Goal: Transaction & Acquisition: Book appointment/travel/reservation

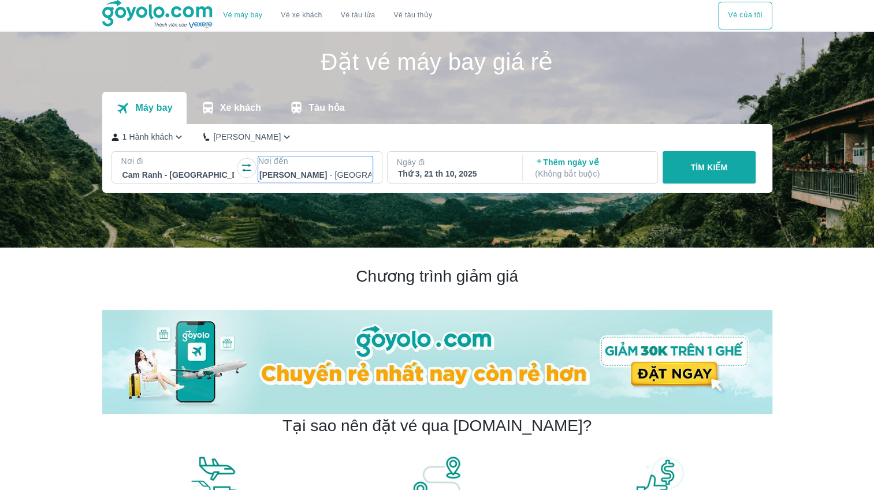
click at [291, 171] on div at bounding box center [315, 175] width 112 height 14
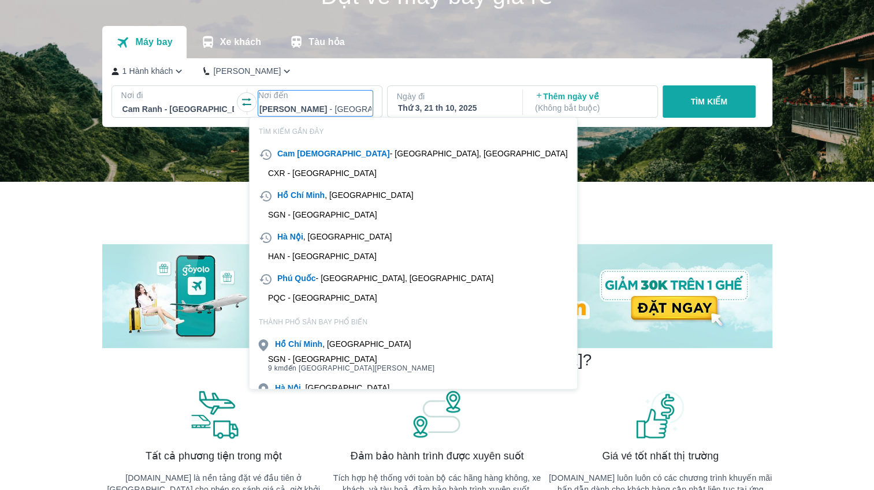
scroll to position [66, 0]
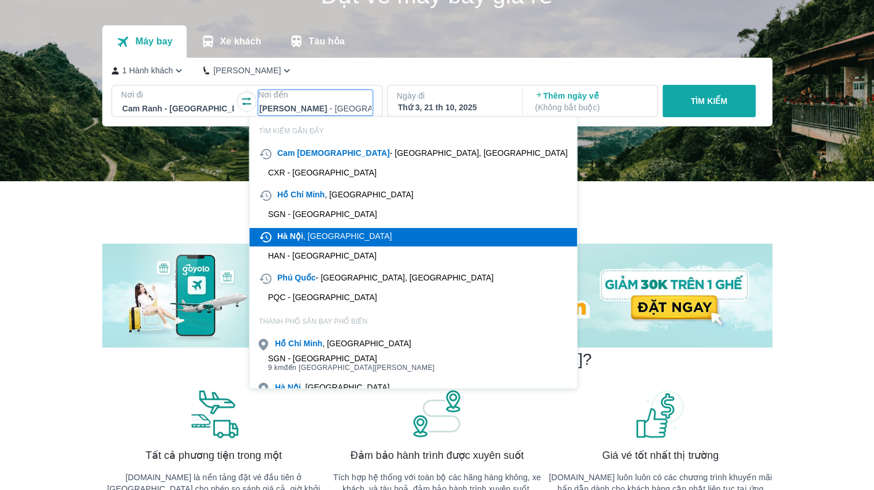
click at [319, 236] on div "[GEOGRAPHIC_DATA] , [GEOGRAPHIC_DATA]" at bounding box center [334, 236] width 114 height 12
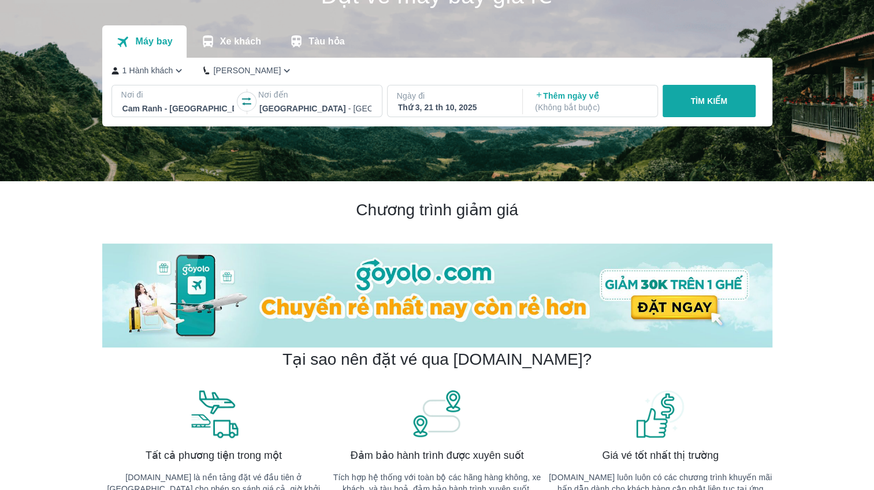
click at [450, 108] on div "Thứ 3, 21 th 10, 2025" at bounding box center [454, 108] width 112 height 12
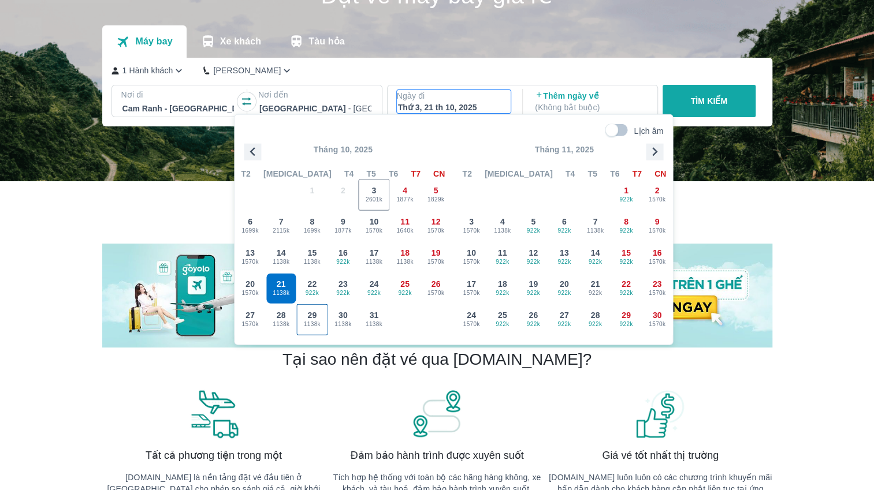
click at [315, 322] on span "1138k" at bounding box center [312, 323] width 30 height 9
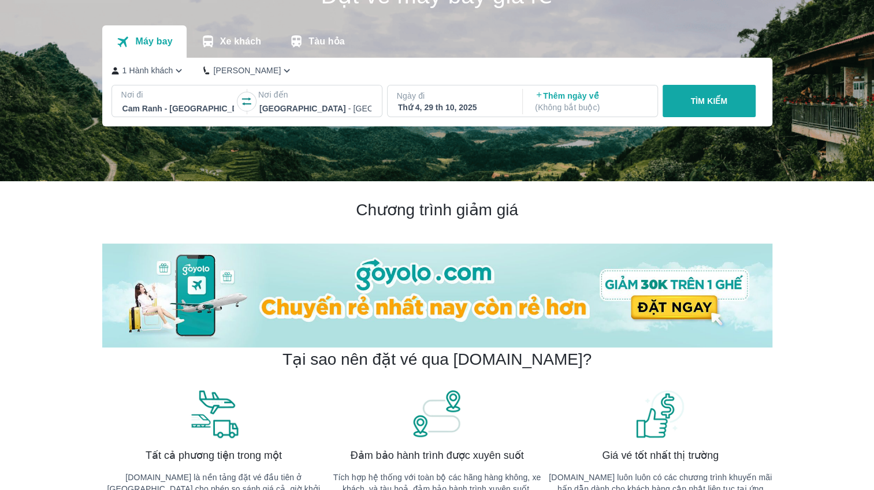
click at [702, 103] on p "TÌM KIẾM" at bounding box center [708, 101] width 37 height 12
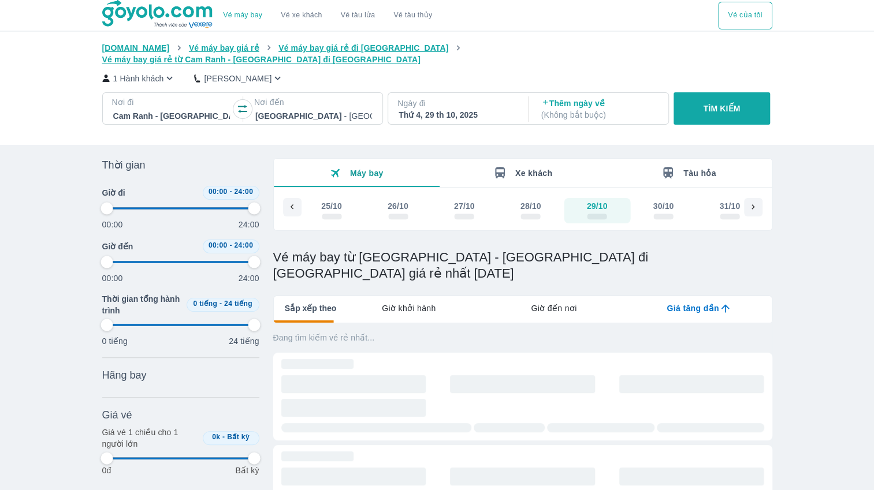
type input "97.9166666666667"
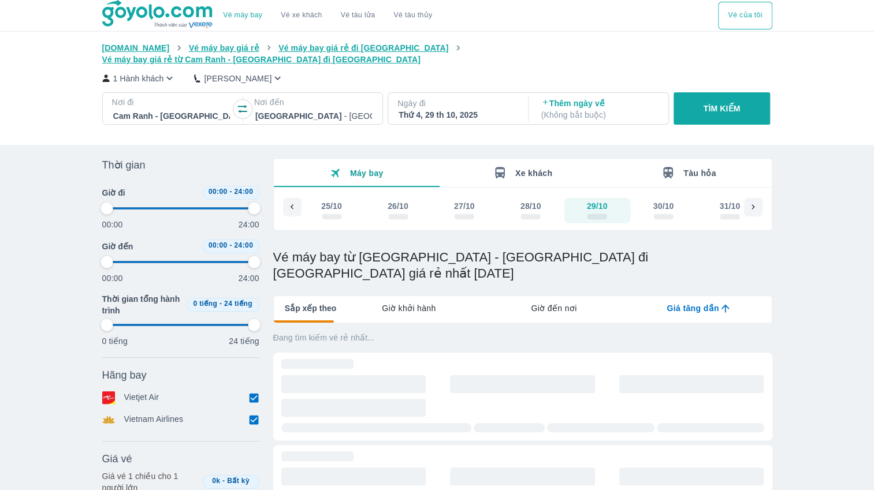
type input "97.9166666666667"
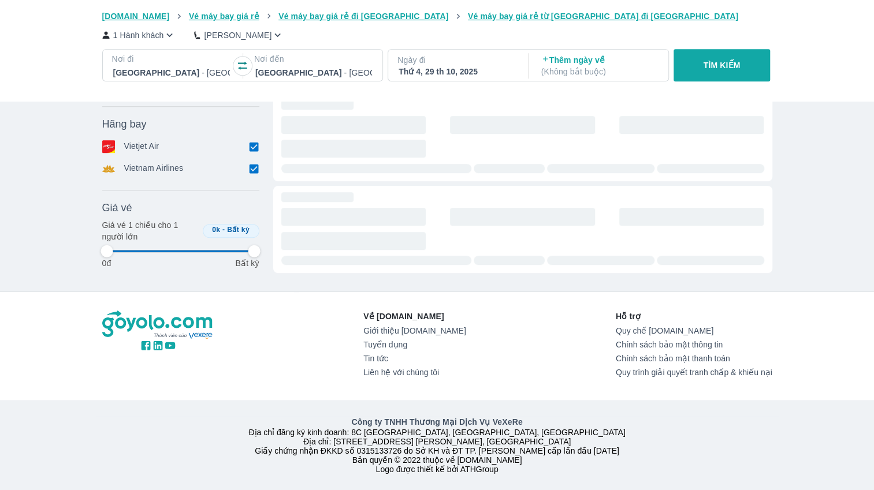
type input "97.9166666666667"
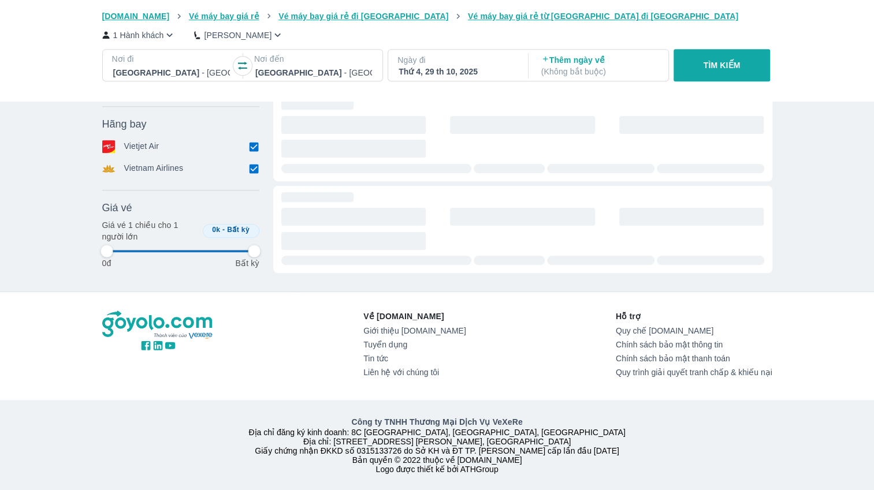
type input "97.9166666666667"
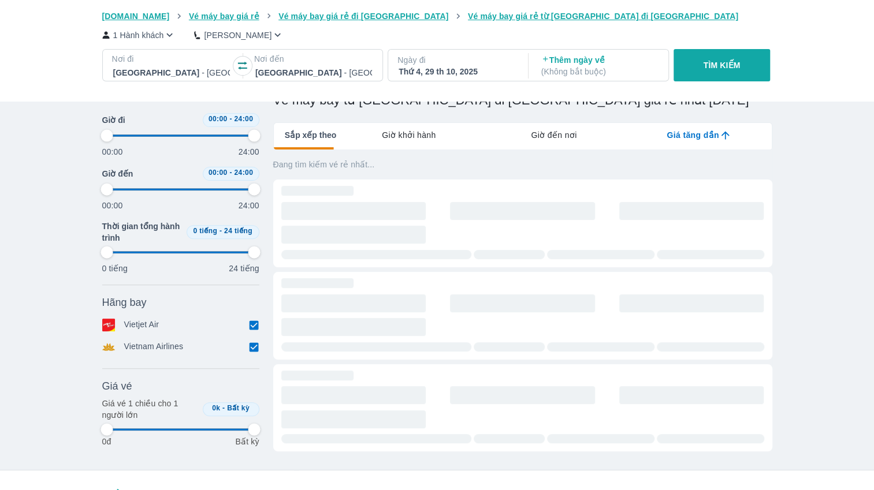
scroll to position [146, 0]
type input "97.9166666666667"
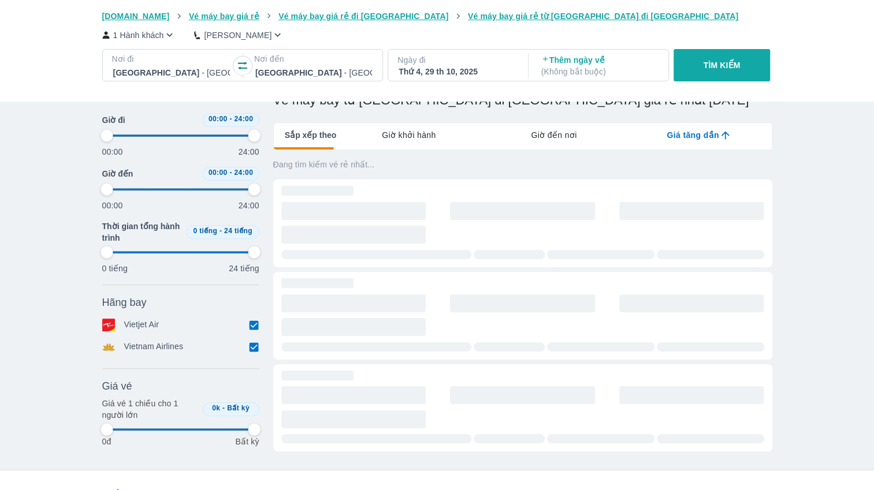
type input "97.9166666666667"
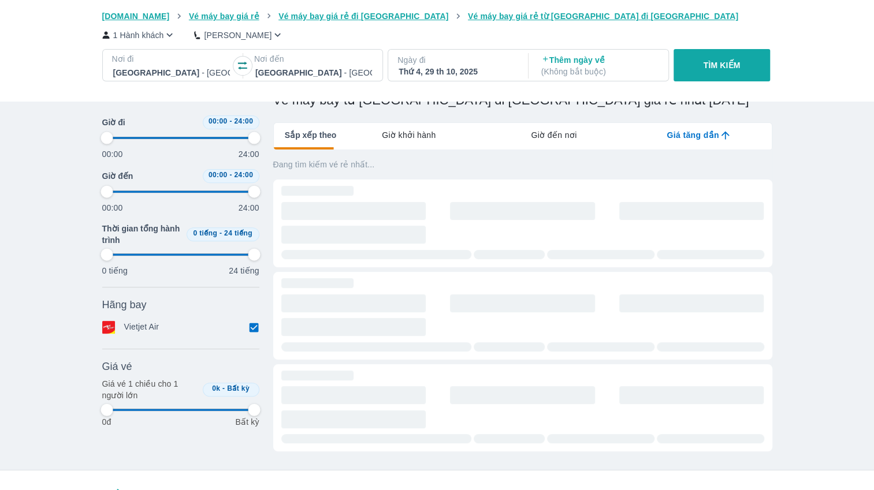
type input "97.9166666666667"
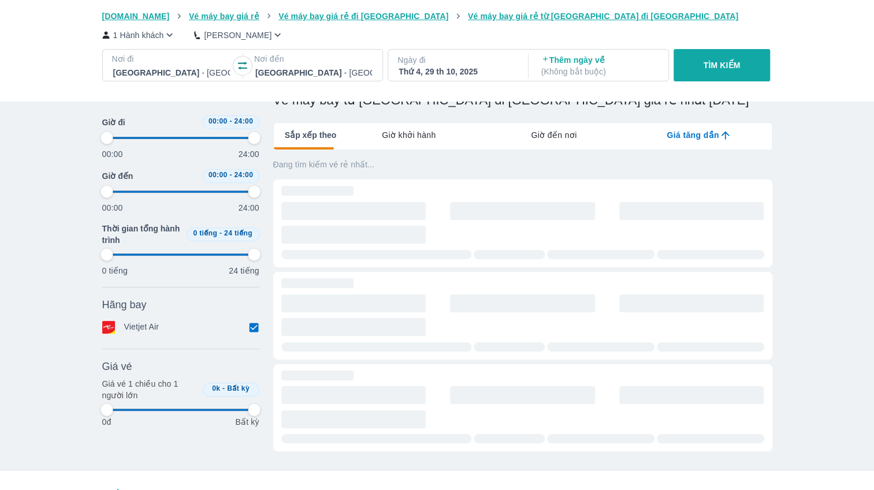
type input "97.9166666666667"
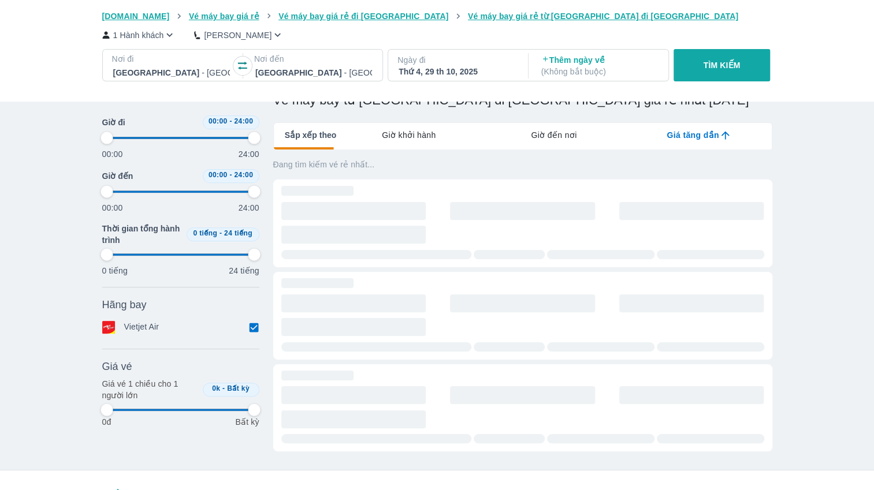
type input "97.9166666666667"
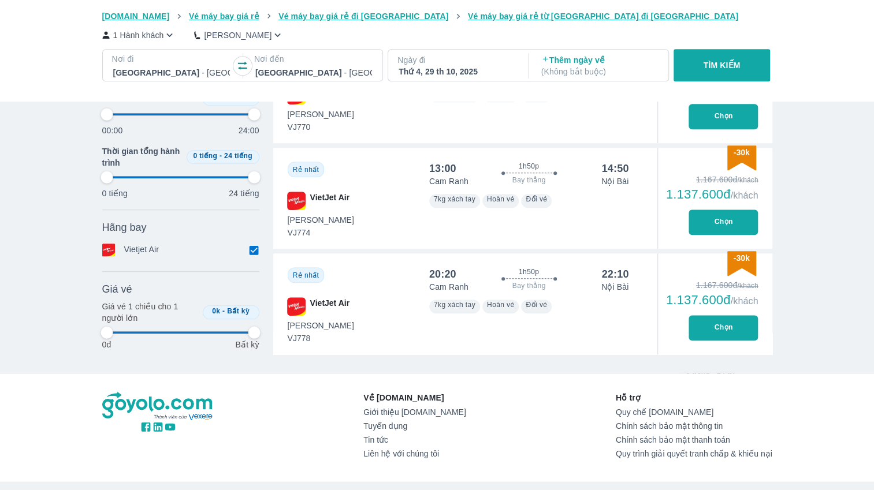
scroll to position [619, 0]
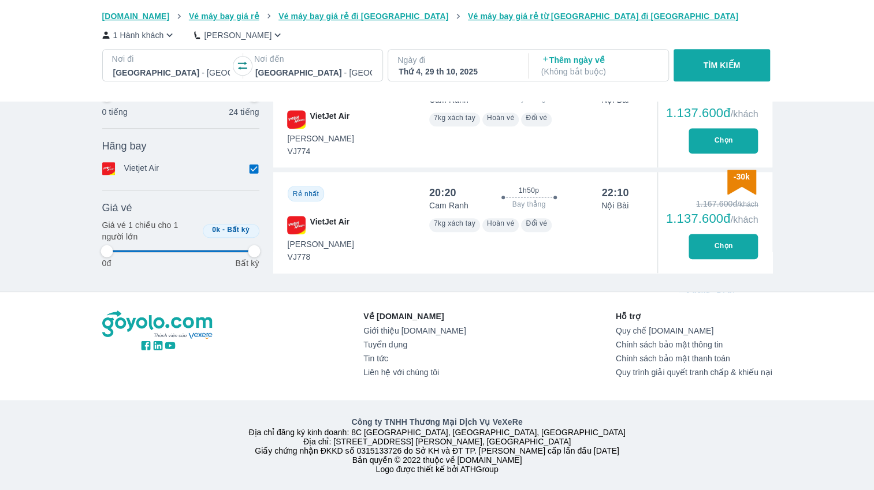
type input "97.9166666666667"
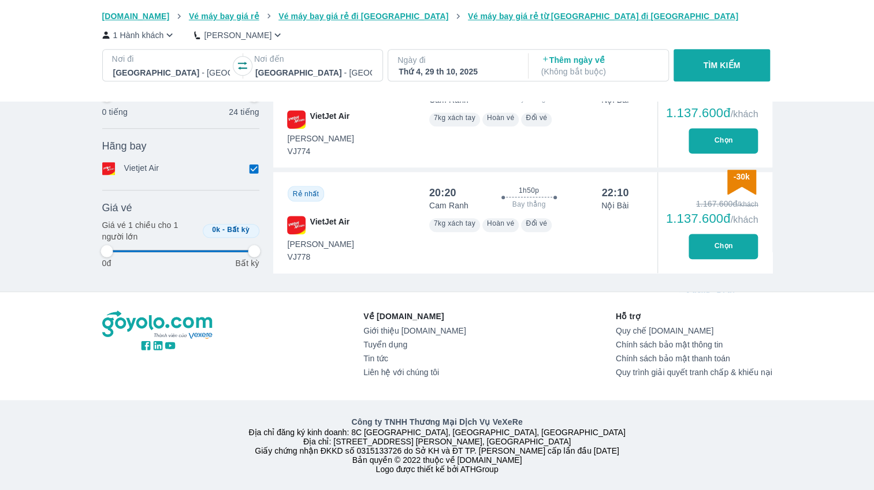
type input "97.9166666666667"
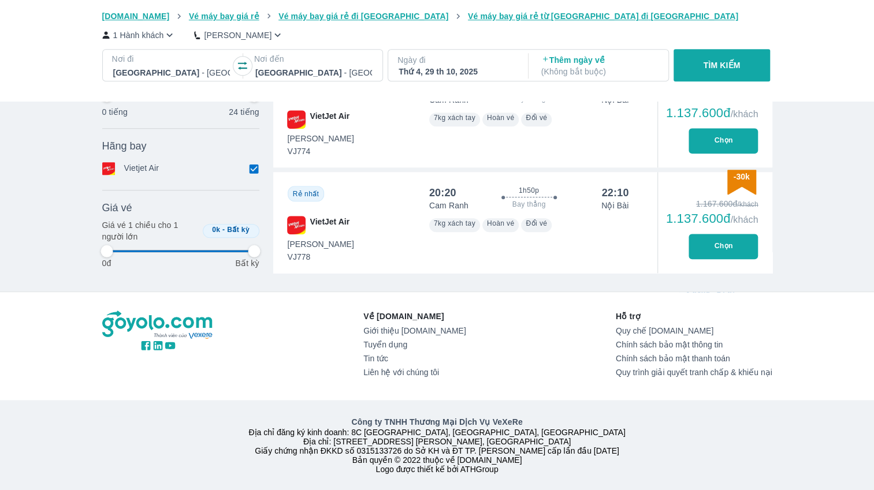
type input "97.9166666666667"
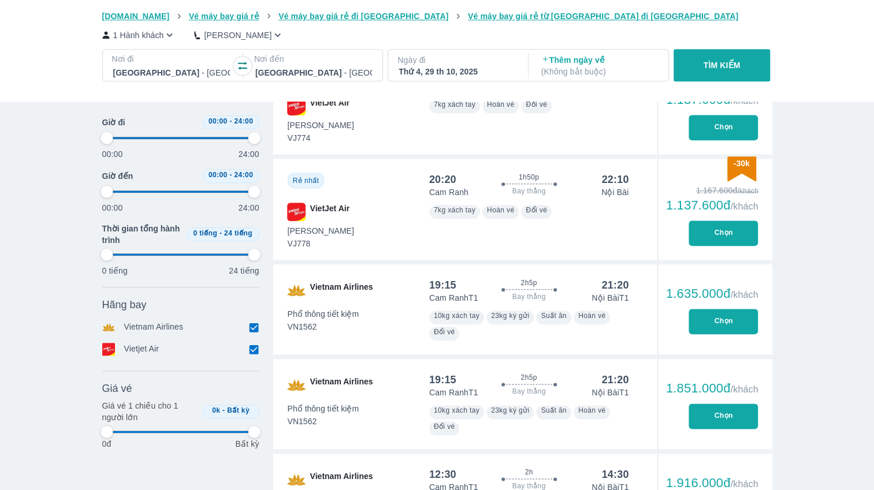
type input "97.9166666666667"
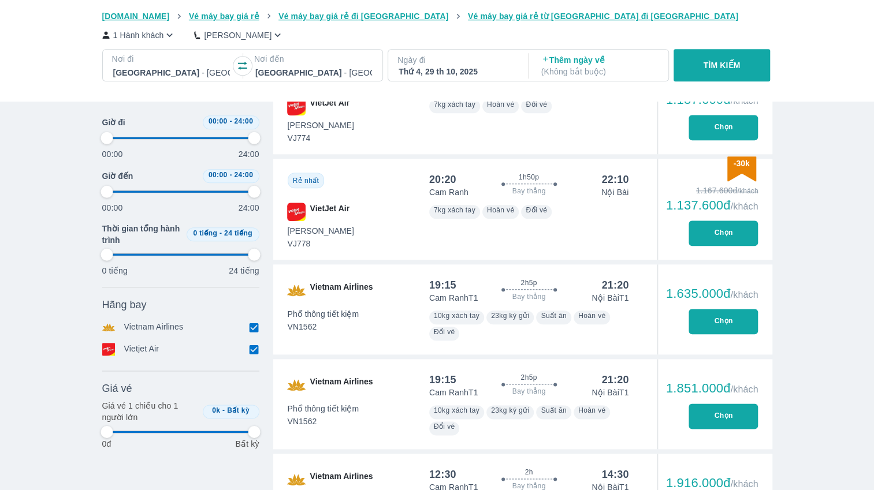
type input "97.9166666666667"
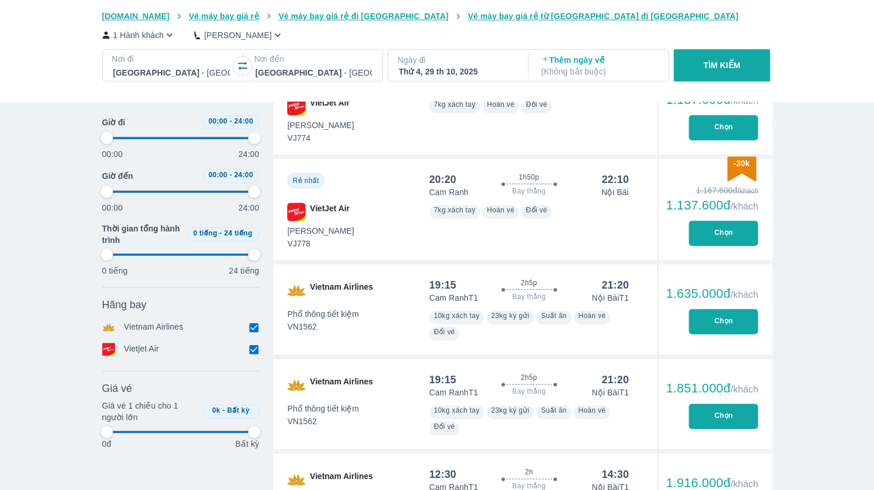
type input "97.9166666666667"
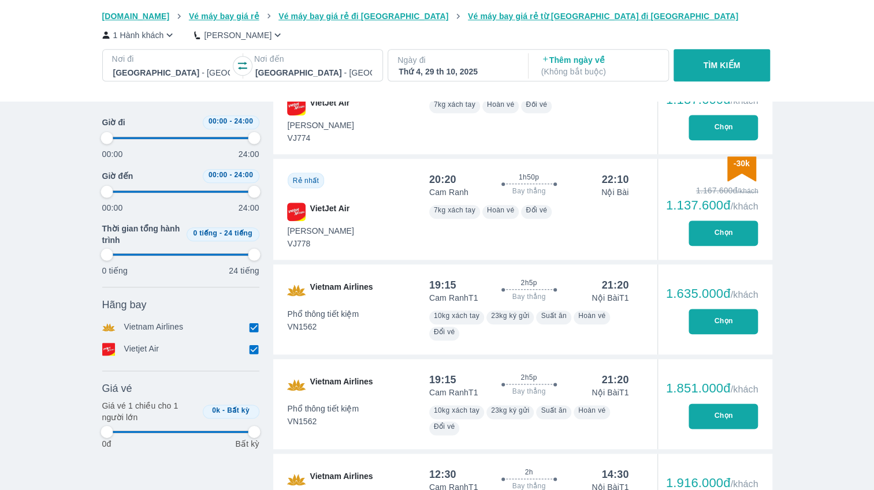
type input "97.9166666666667"
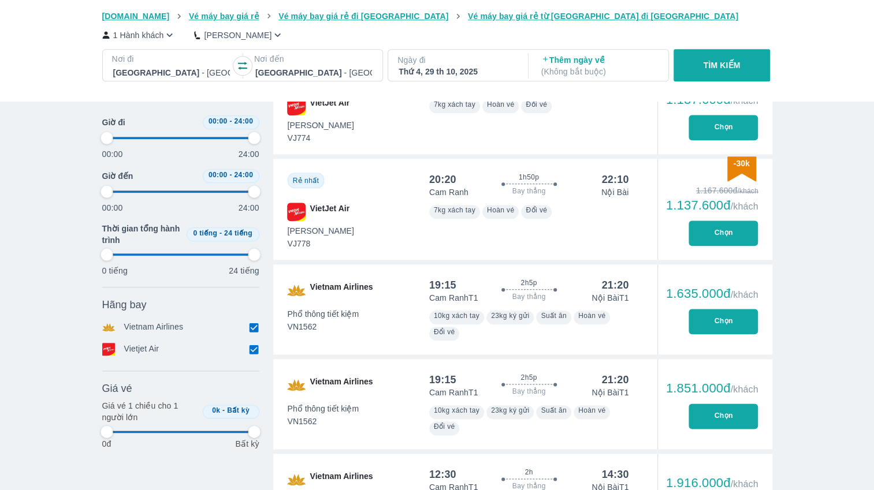
type input "97.9166666666667"
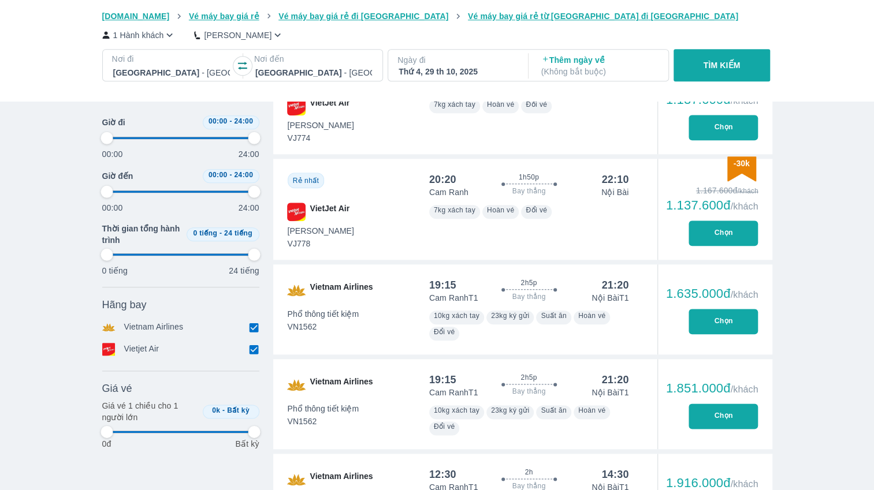
type input "97.9166666666667"
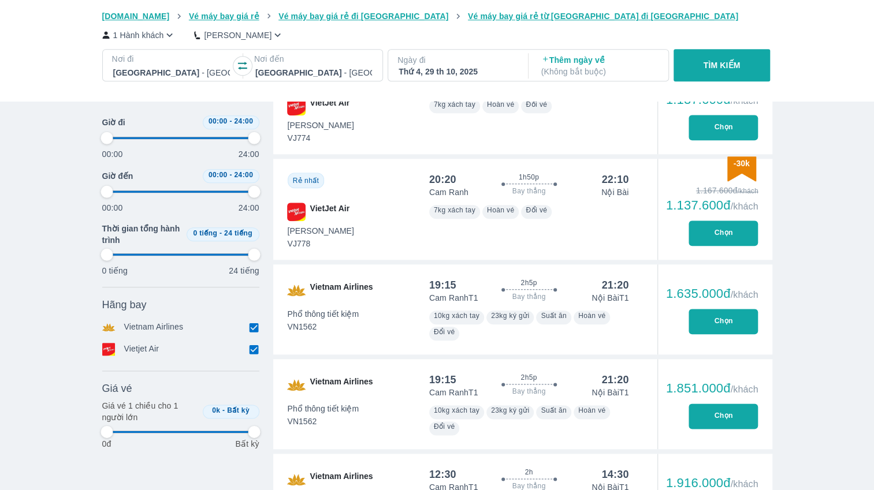
type input "97.9166666666667"
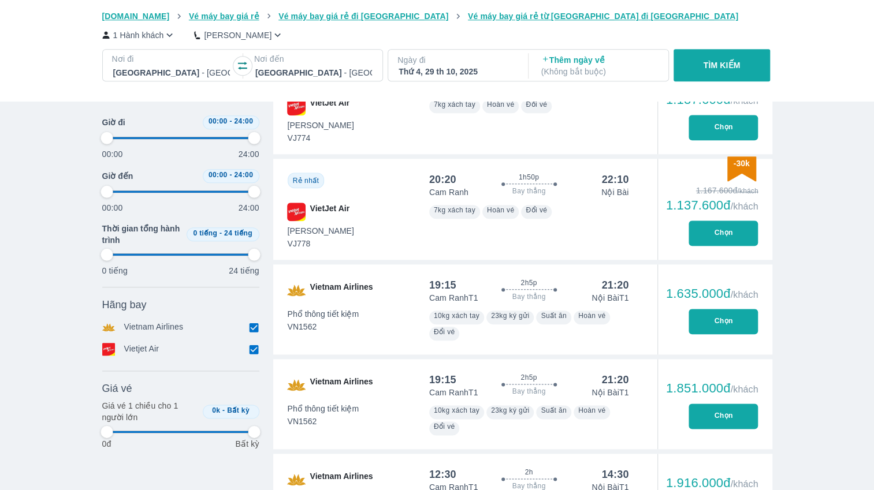
type input "97.9166666666667"
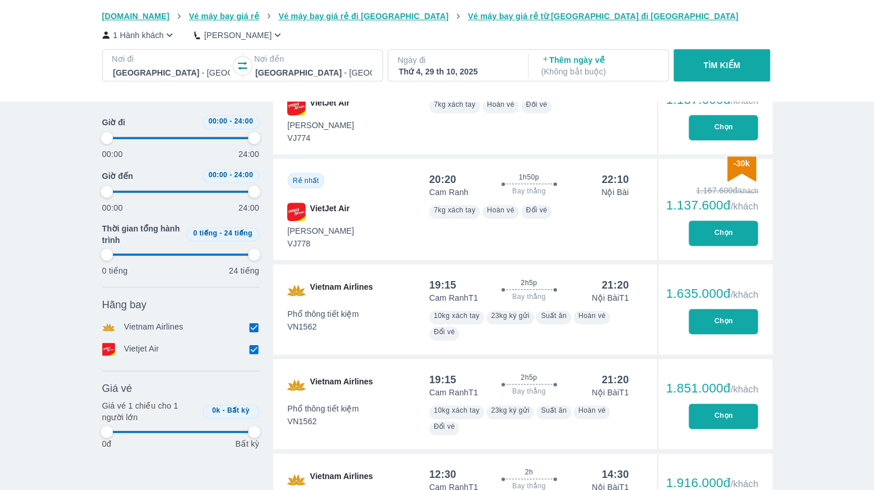
type input "97.9166666666667"
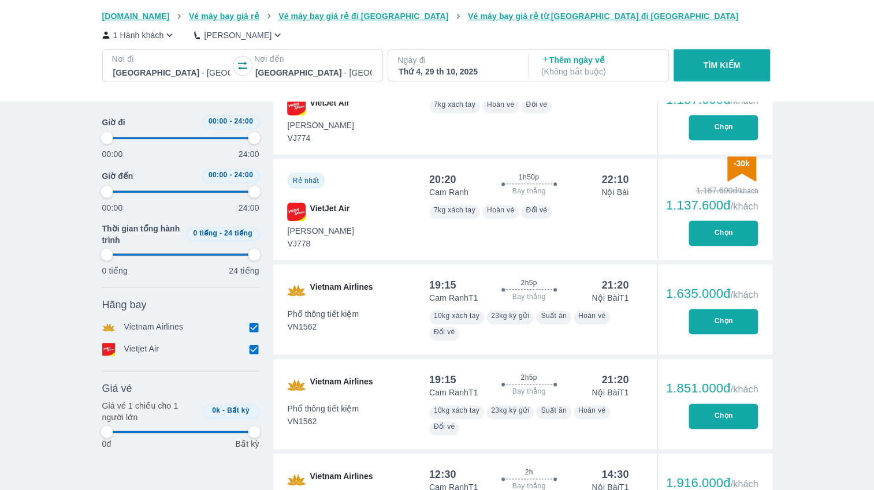
type input "97.9166666666667"
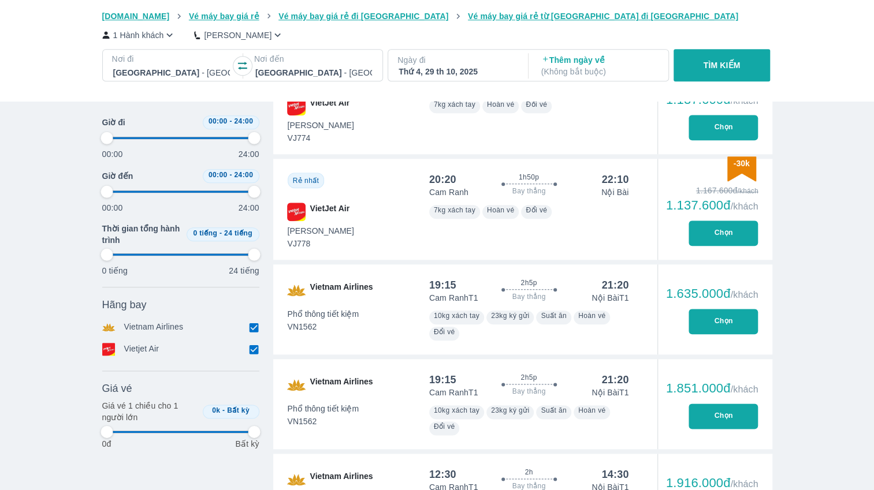
type input "97.9166666666667"
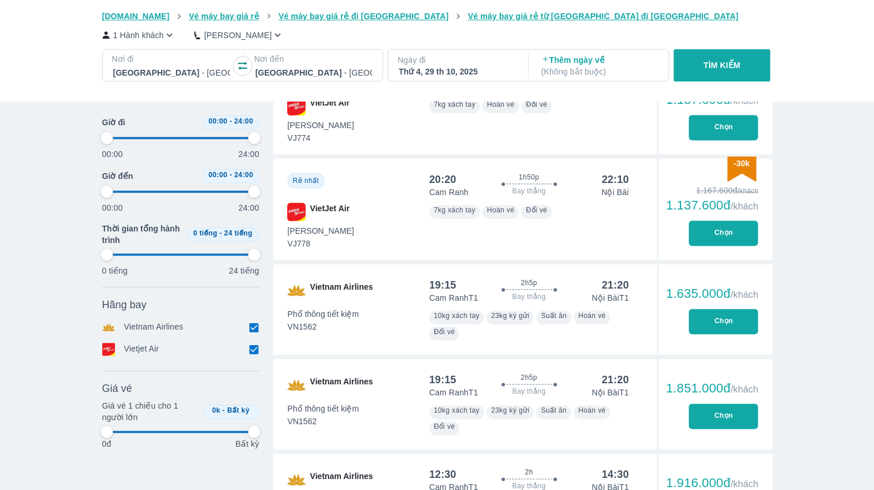
type input "97.9166666666667"
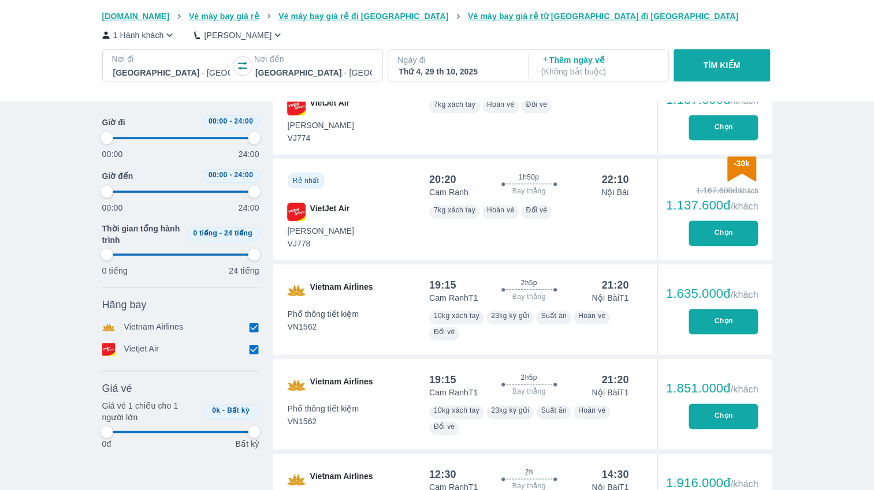
type input "97.9166666666667"
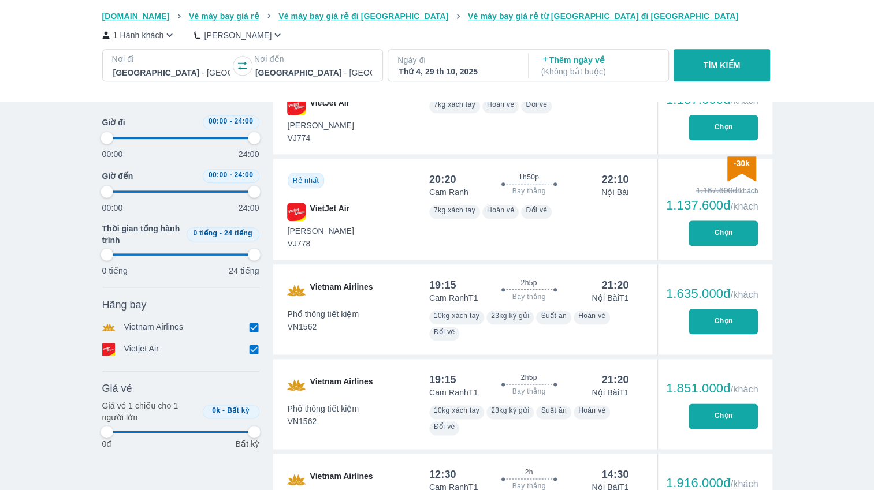
type input "97.9166666666667"
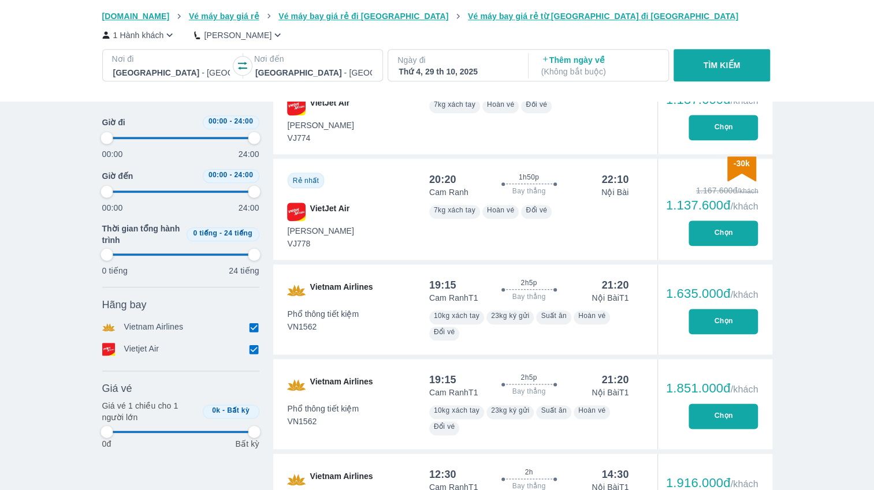
type input "97.9166666666667"
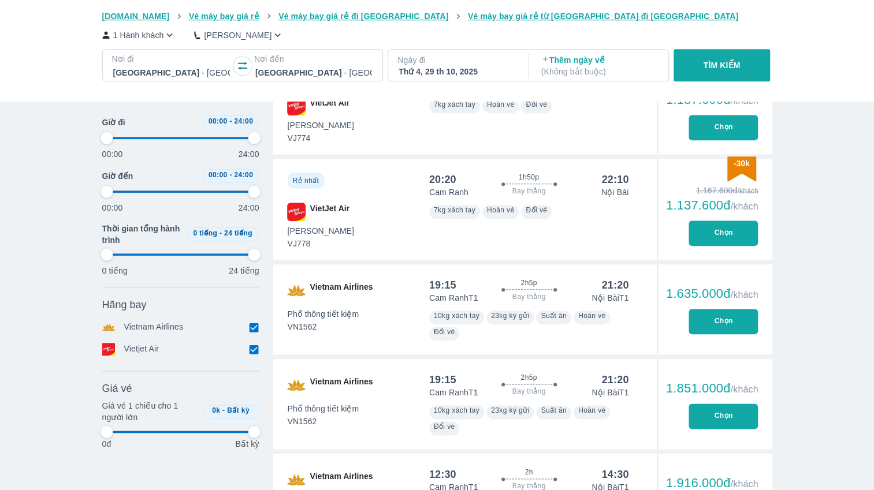
type input "97.9166666666667"
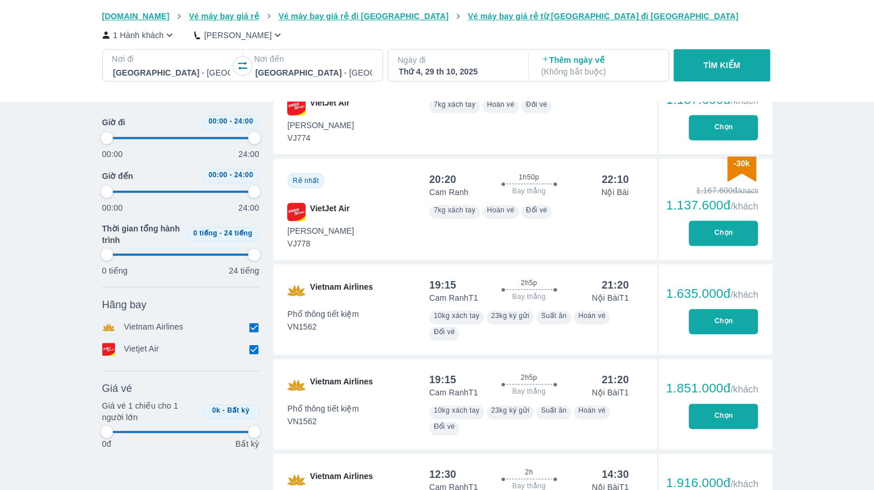
type input "97.9166666666667"
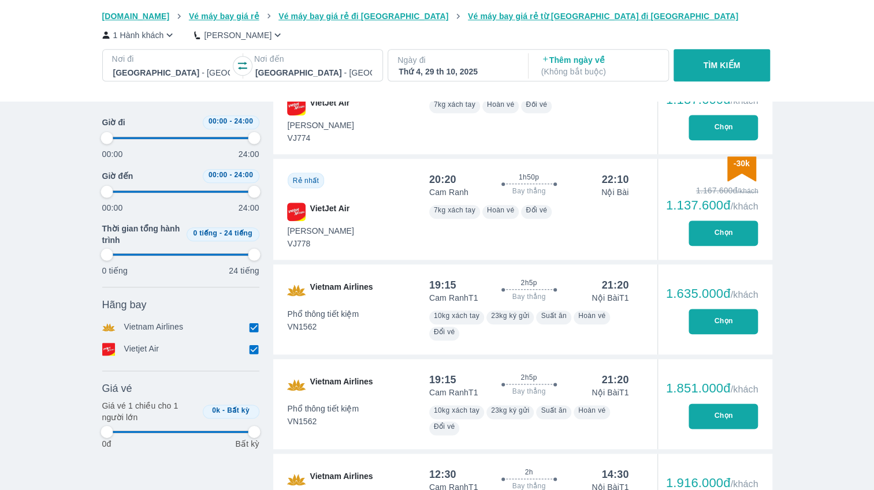
type input "97.9166666666667"
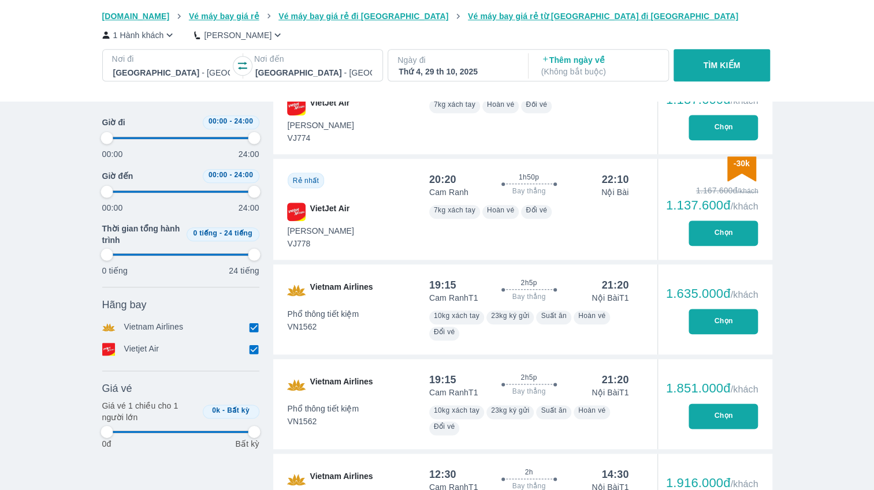
type input "97.9166666666667"
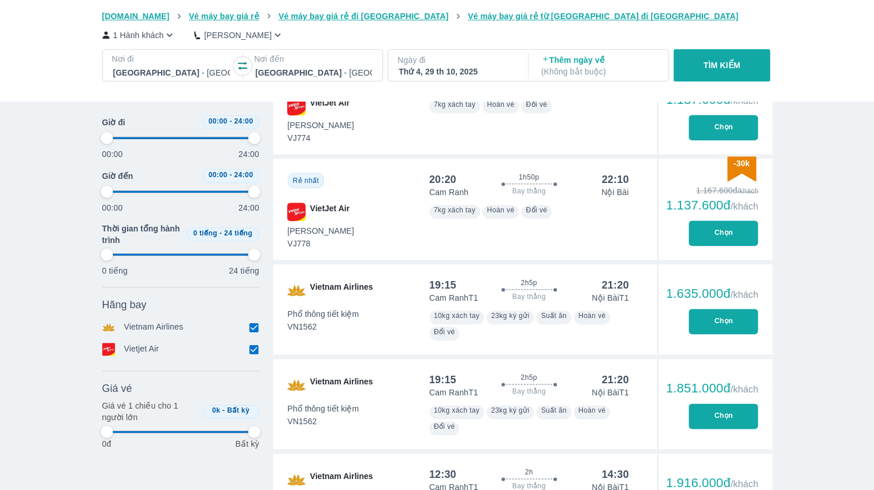
type input "97.9166666666667"
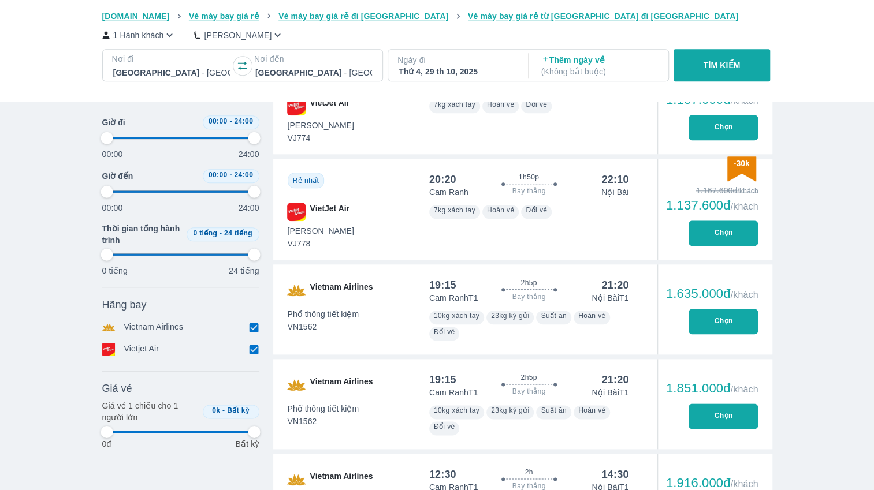
type input "97.9166666666667"
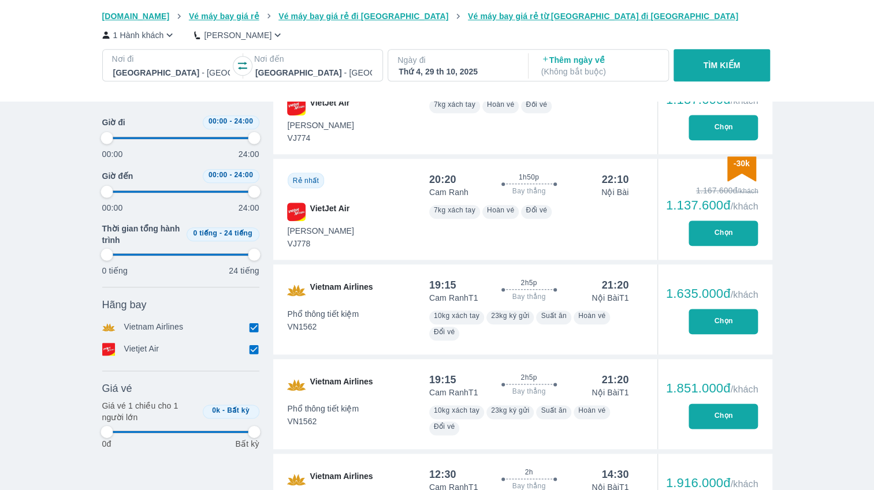
type input "97.9166666666667"
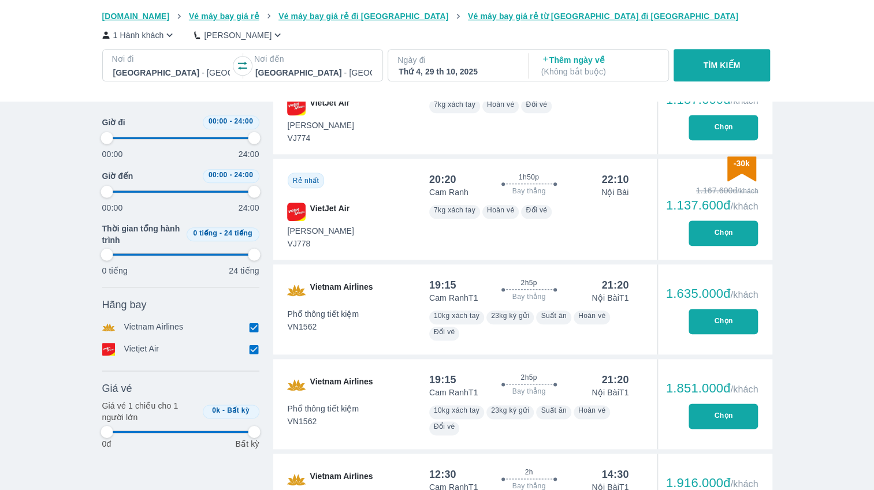
type input "97.9166666666667"
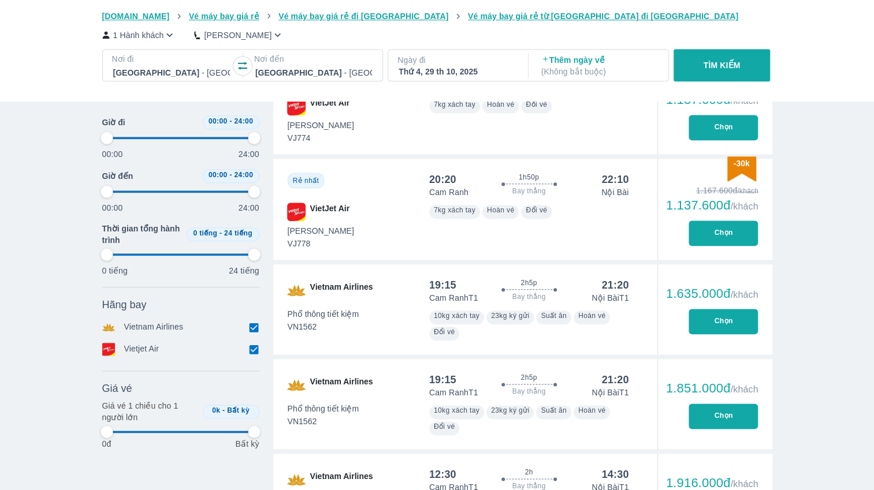
type input "97.9166666666667"
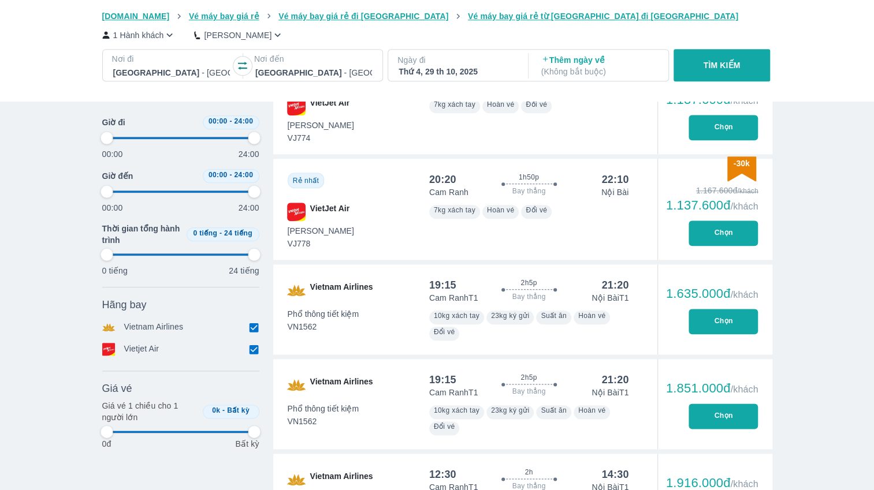
type input "97.9166666666667"
